Goal: Transaction & Acquisition: Subscribe to service/newsletter

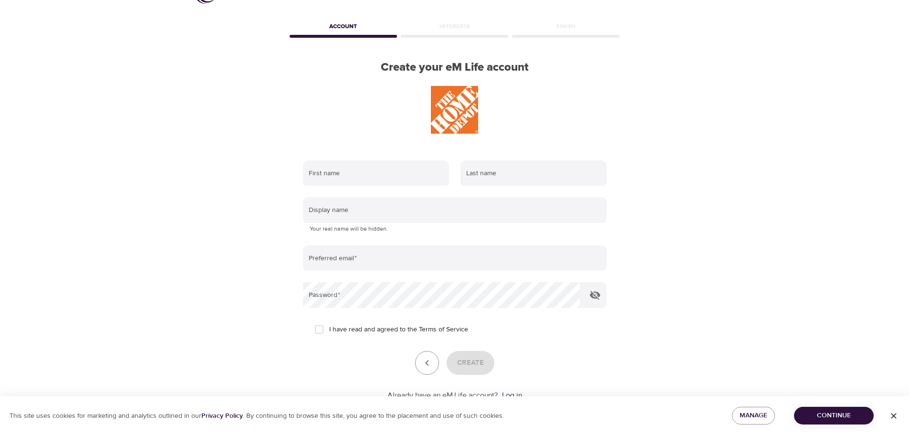
scroll to position [13, 0]
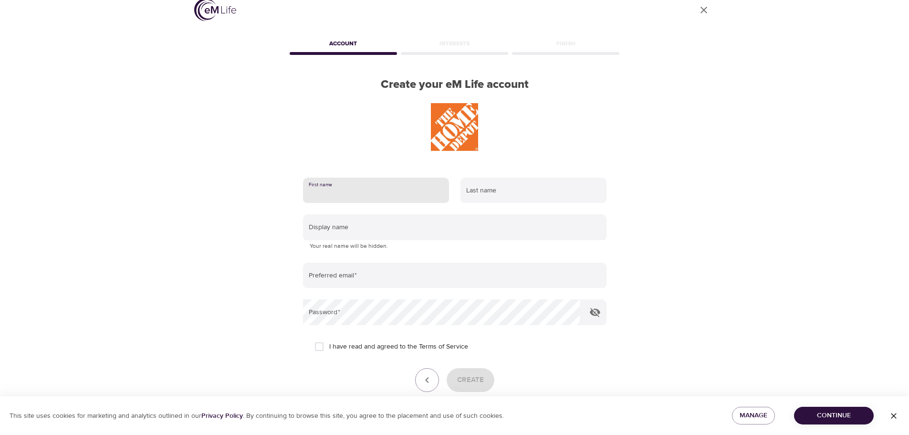
click at [342, 186] on input "text" at bounding box center [376, 191] width 146 height 26
type input "[PERSON_NAME]"
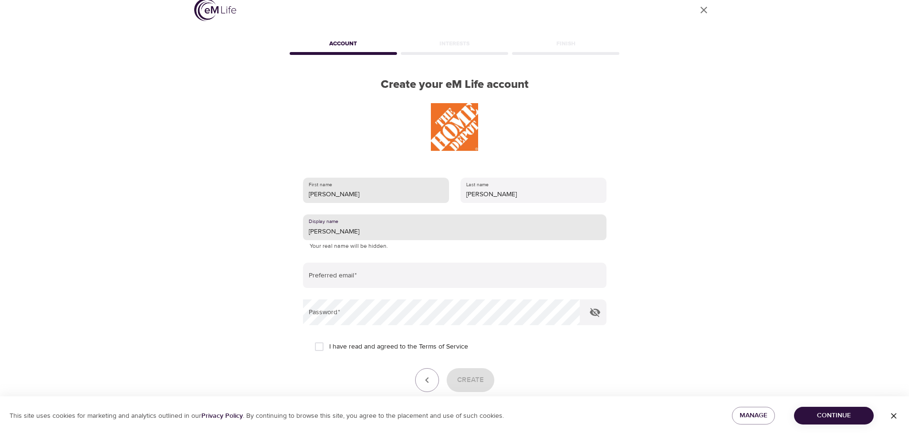
type input "[PERSON_NAME]"
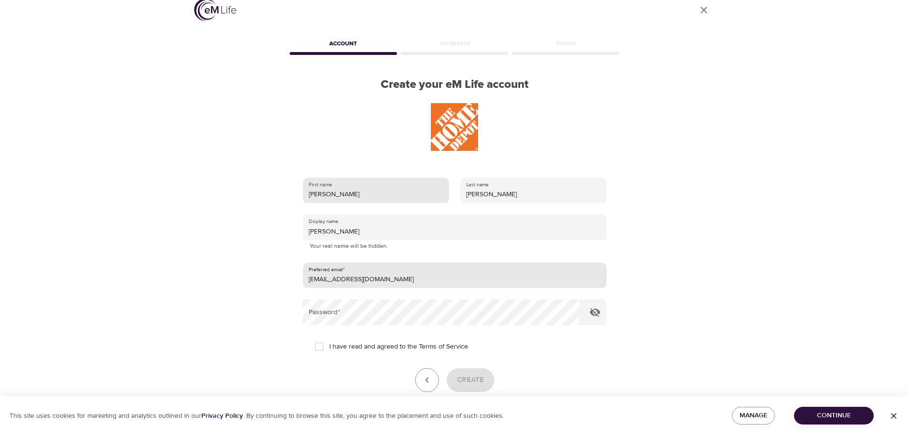
type input "[EMAIL_ADDRESS][DOMAIN_NAME]"
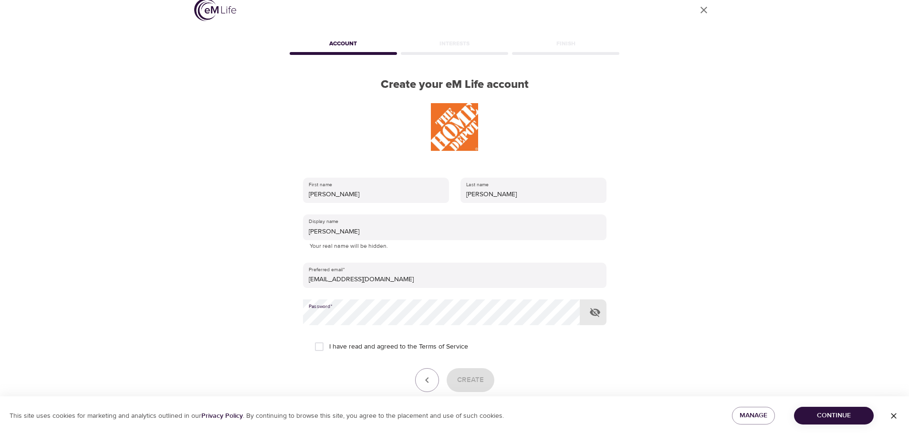
click at [319, 347] on input "I have read and agreed to the Terms of Service" at bounding box center [319, 346] width 20 height 20
checkbox input "true"
click at [467, 378] on span "Create" at bounding box center [470, 380] width 27 height 12
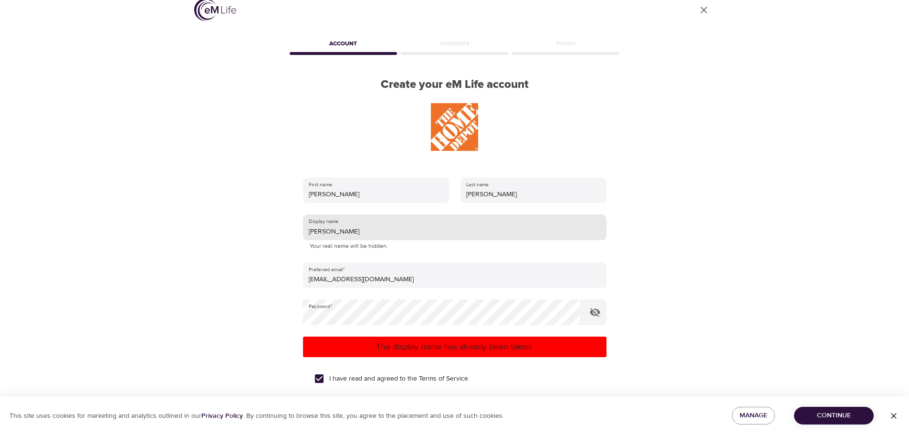
click at [338, 231] on input "[PERSON_NAME]" at bounding box center [455, 227] width 304 height 26
drag, startPoint x: 337, startPoint y: 231, endPoint x: 322, endPoint y: 235, distance: 15.4
click at [322, 235] on input "[PERSON_NAME]" at bounding box center [455, 227] width 304 height 26
click at [328, 231] on input "[PERSON_NAME]" at bounding box center [455, 227] width 304 height 26
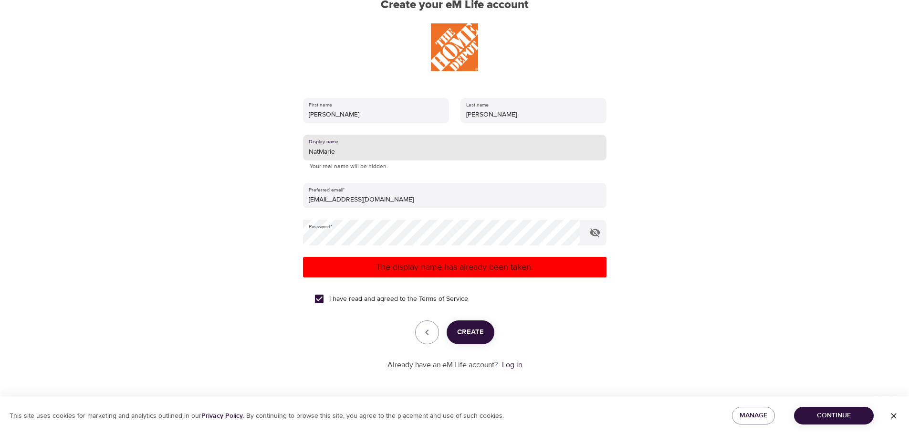
type input "NatMarie"
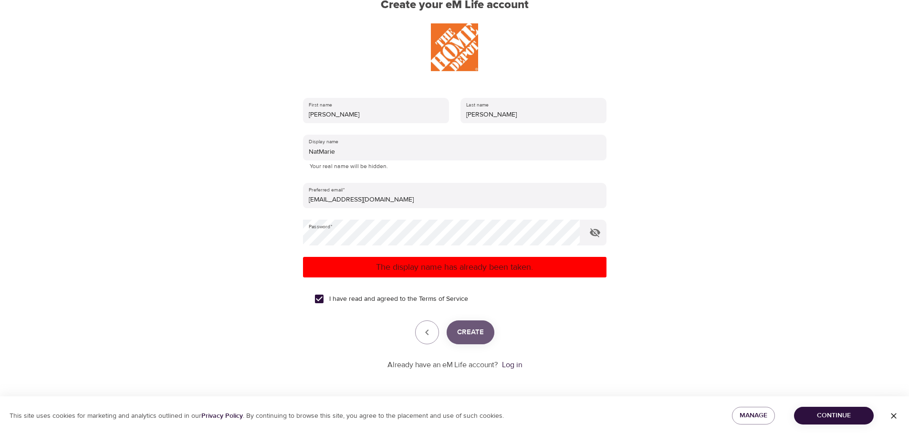
click at [476, 326] on span "Create" at bounding box center [470, 332] width 27 height 12
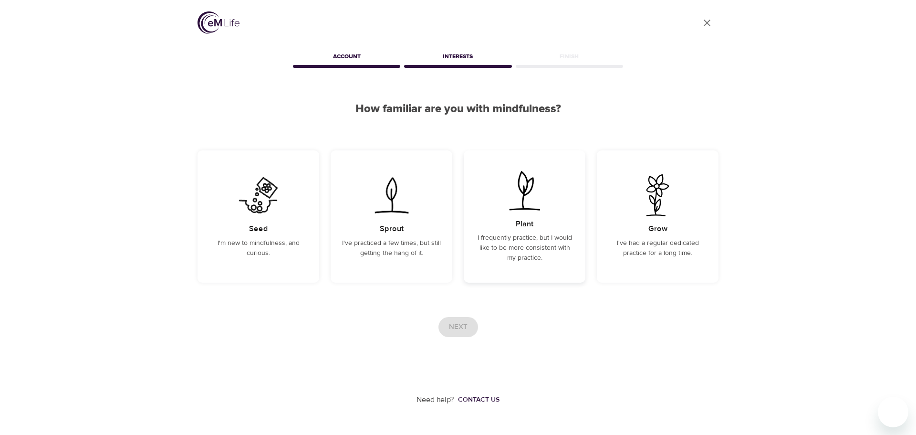
click at [539, 195] on img at bounding box center [525, 190] width 48 height 42
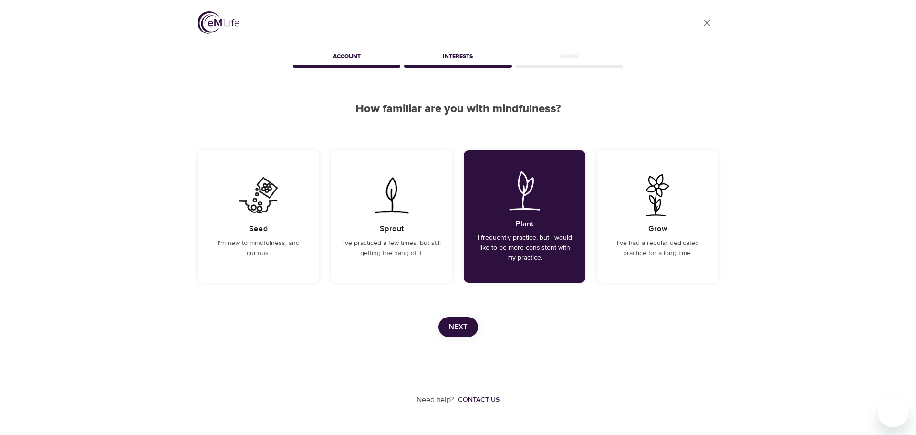
click at [459, 324] on span "Next" at bounding box center [458, 327] width 19 height 12
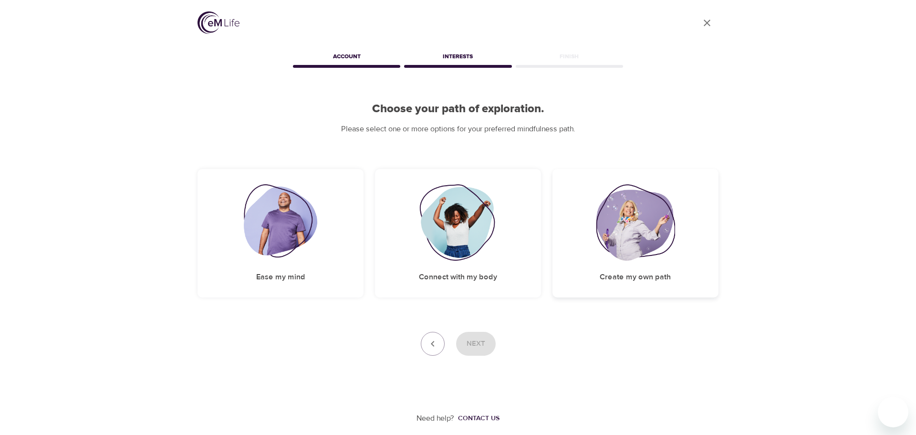
click at [655, 225] on img at bounding box center [635, 222] width 79 height 76
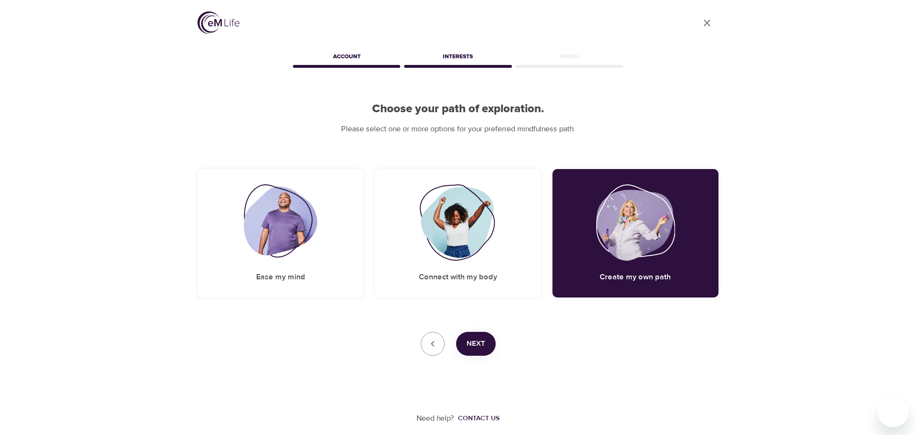
click at [485, 348] on button "Next" at bounding box center [476, 344] width 40 height 24
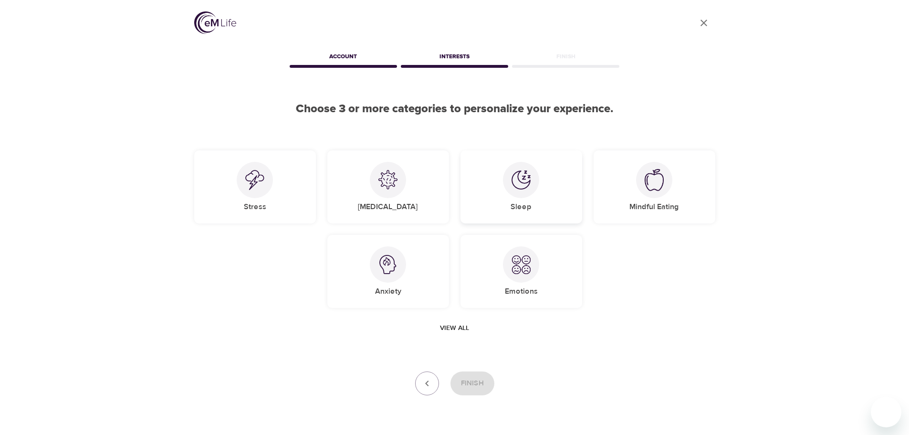
click at [535, 196] on div "Sleep" at bounding box center [522, 186] width 122 height 73
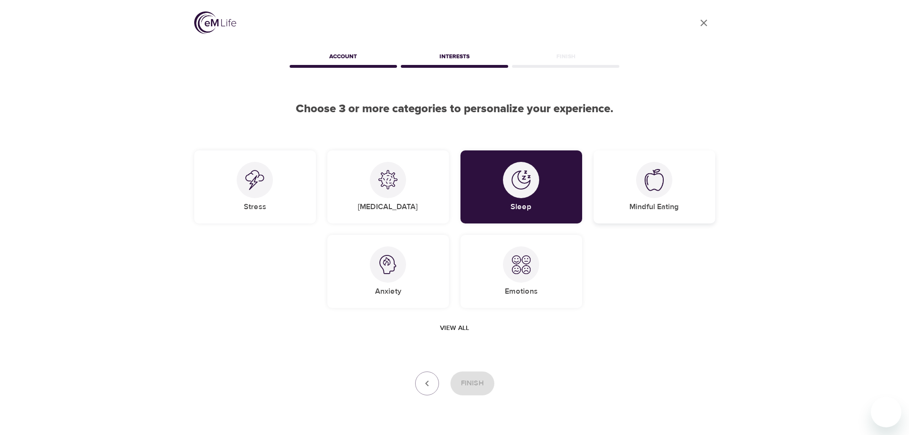
click at [637, 190] on div "Mindful Eating" at bounding box center [655, 186] width 122 height 73
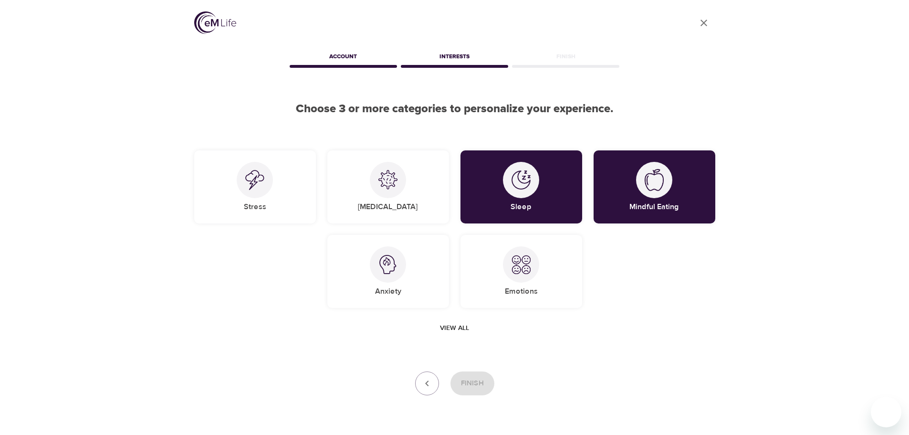
click at [451, 329] on span "View all" at bounding box center [454, 328] width 29 height 12
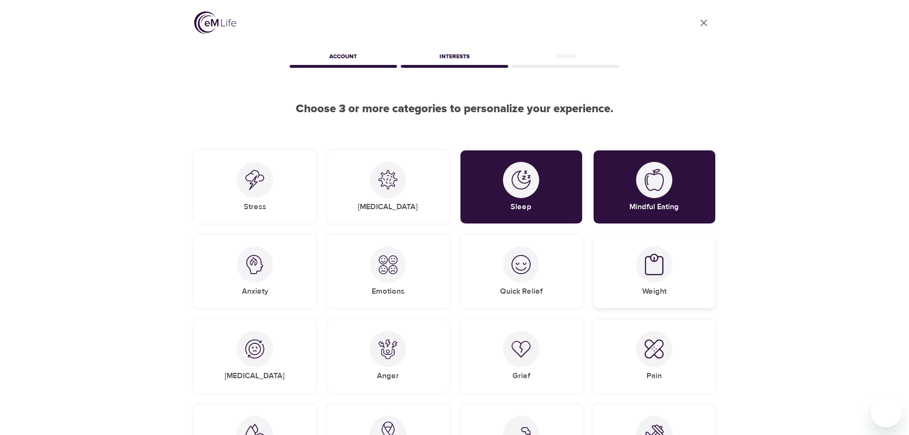
click at [662, 283] on div "Weight" at bounding box center [655, 271] width 122 height 73
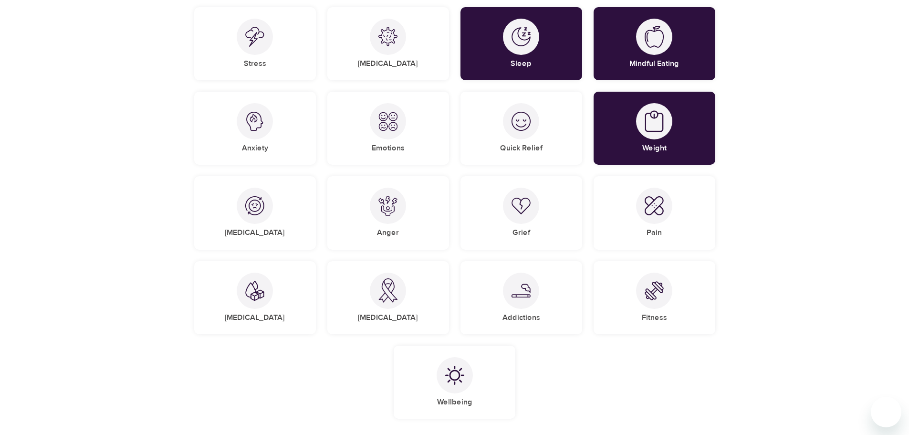
scroll to position [95, 0]
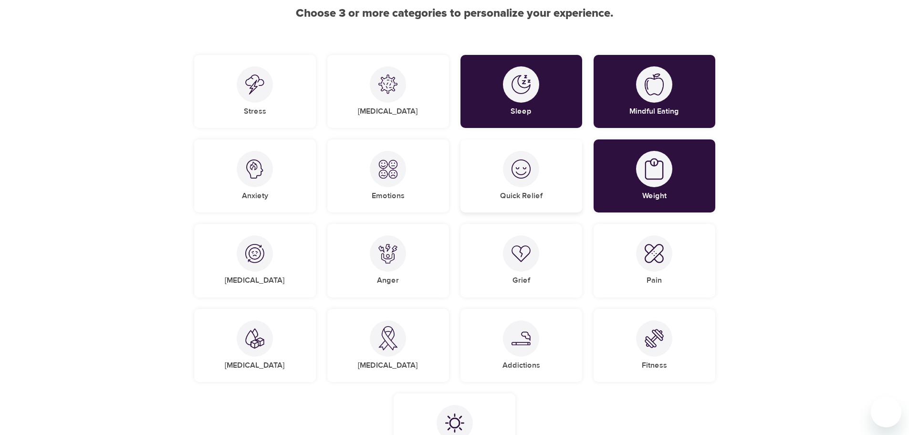
click at [544, 192] on div "Quick Relief" at bounding box center [522, 175] width 122 height 73
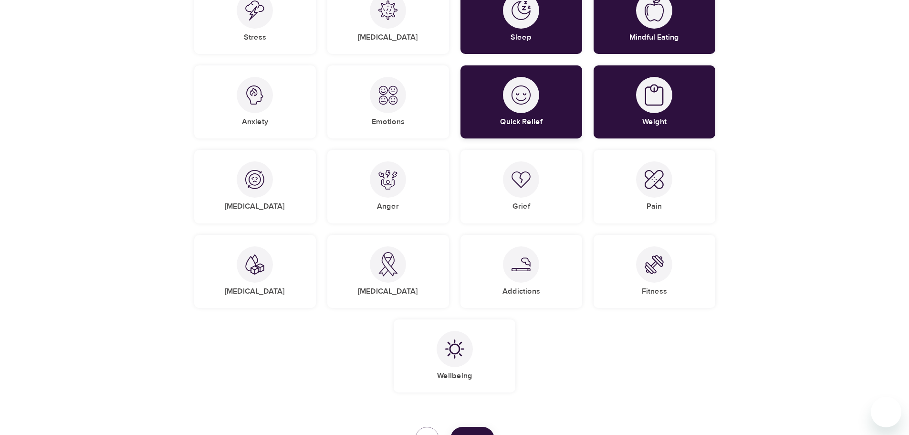
scroll to position [191, 0]
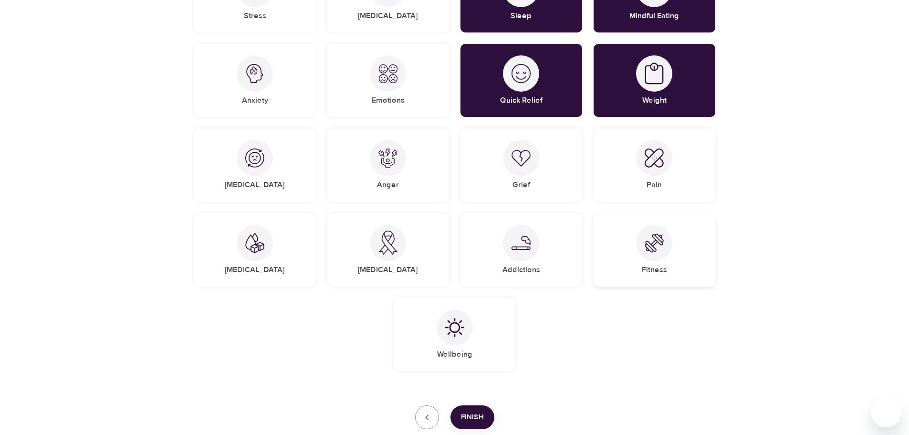
click at [662, 263] on div "Fitness" at bounding box center [655, 249] width 122 height 73
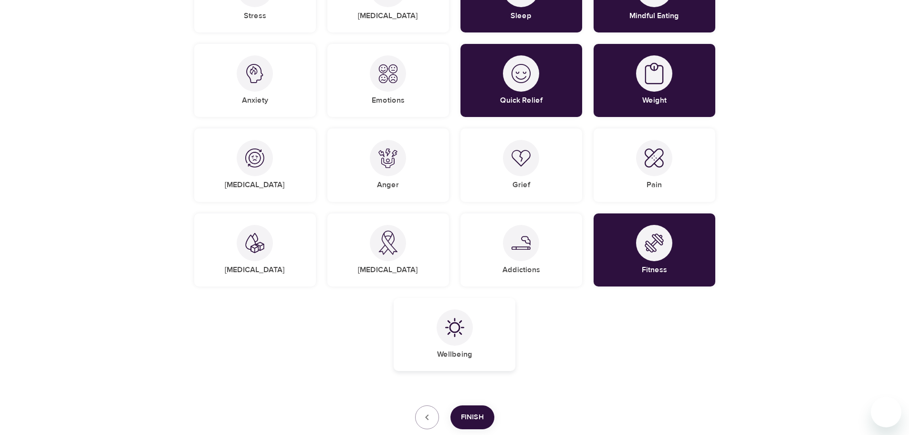
click at [509, 340] on div "Wellbeing" at bounding box center [455, 334] width 122 height 73
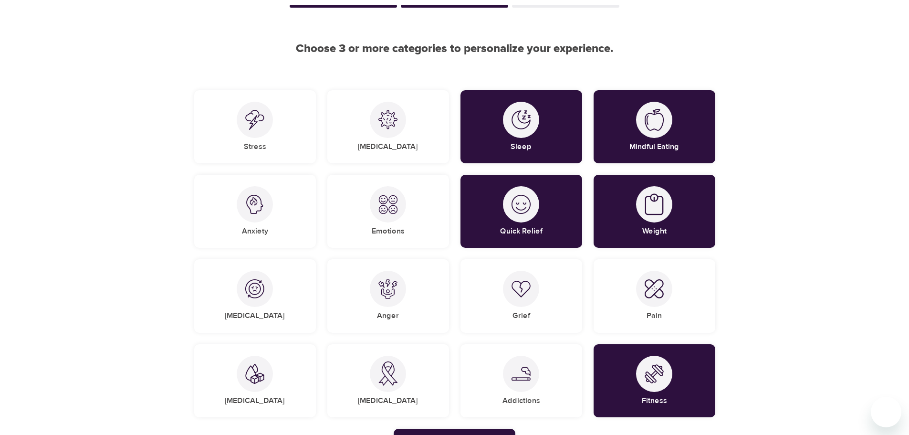
scroll to position [48, 0]
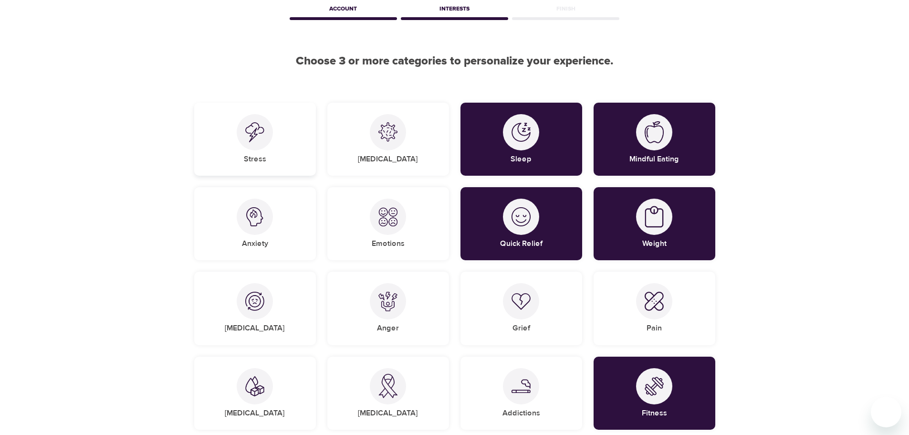
click at [291, 145] on div "Stress" at bounding box center [255, 139] width 122 height 73
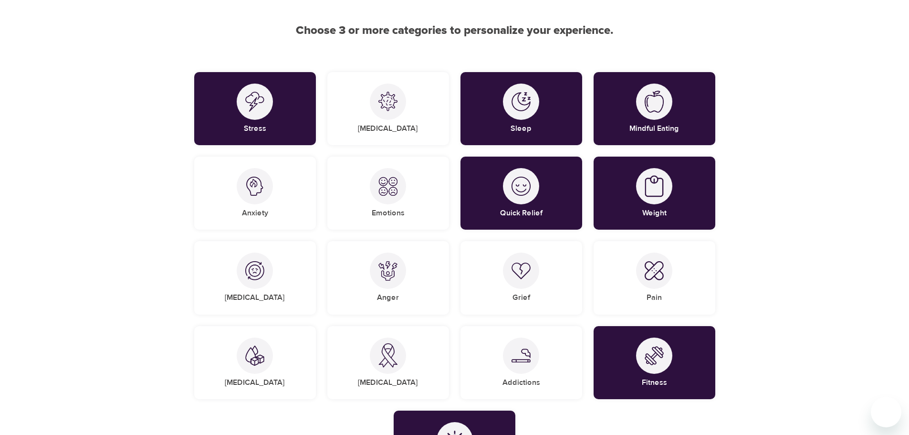
scroll to position [95, 0]
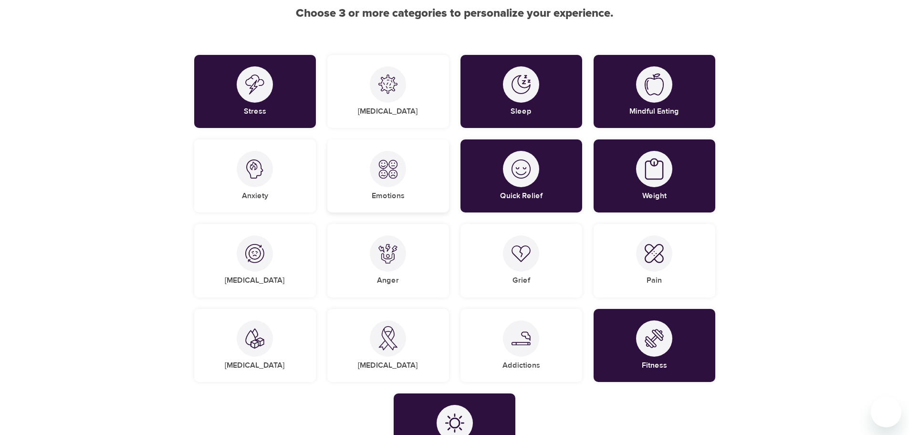
click at [368, 151] on div "Emotions" at bounding box center [388, 175] width 122 height 73
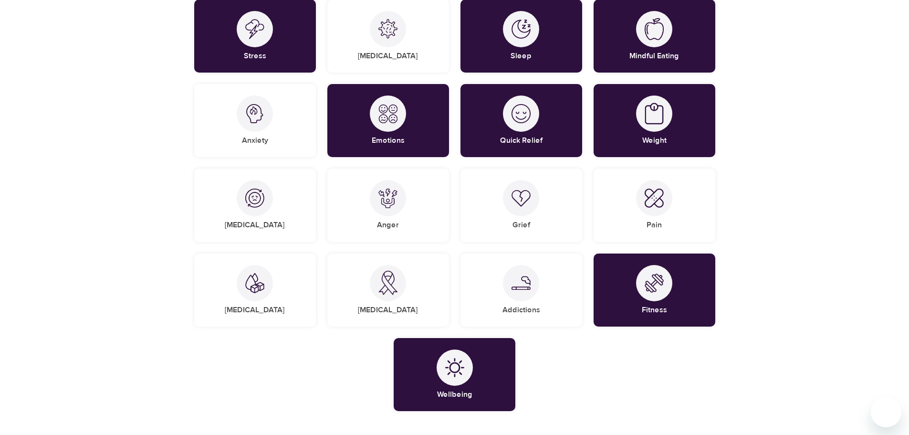
scroll to position [239, 0]
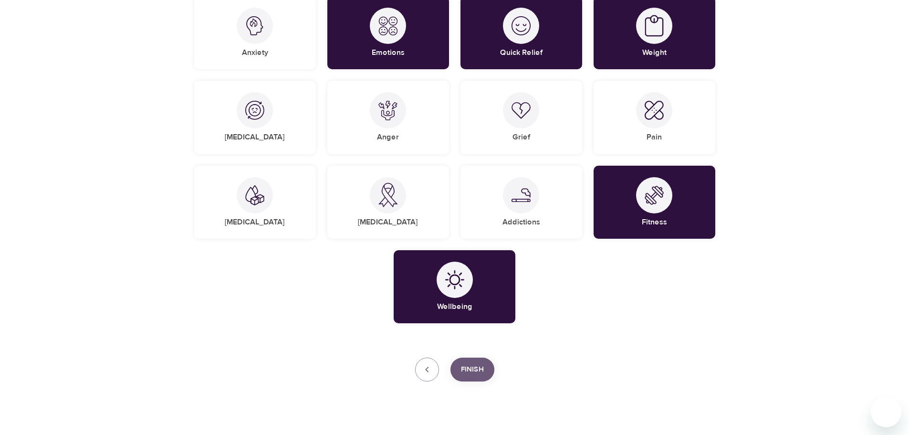
click at [483, 367] on span "Finish" at bounding box center [472, 369] width 23 height 12
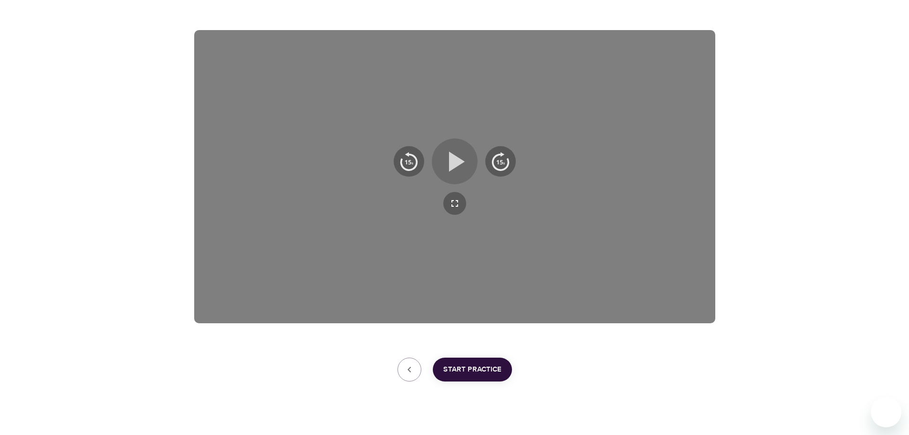
click at [455, 148] on icon "button" at bounding box center [455, 161] width 34 height 34
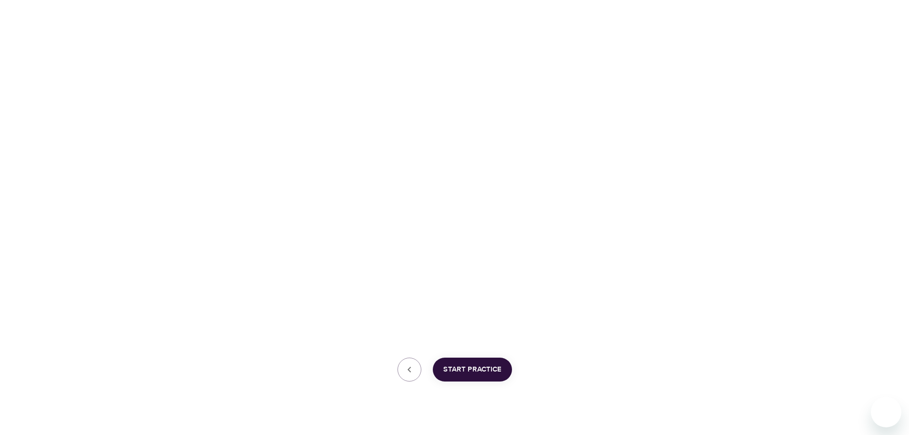
click at [459, 370] on span "Start Practice" at bounding box center [472, 369] width 58 height 12
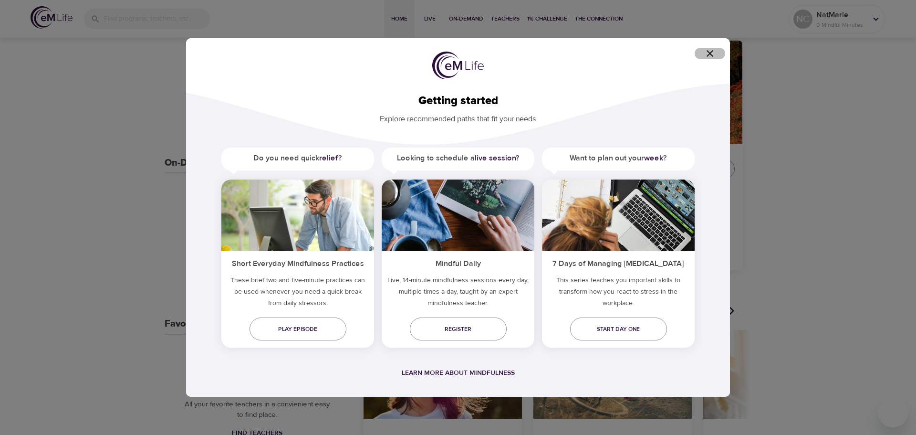
click at [708, 55] on icon "button" at bounding box center [710, 53] width 7 height 7
